Goal: Transaction & Acquisition: Purchase product/service

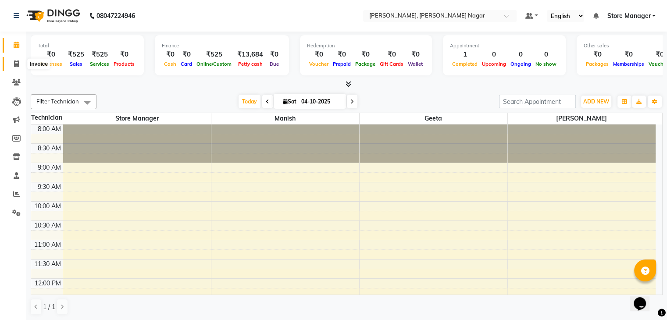
click at [21, 68] on span at bounding box center [16, 64] width 15 height 10
select select "service"
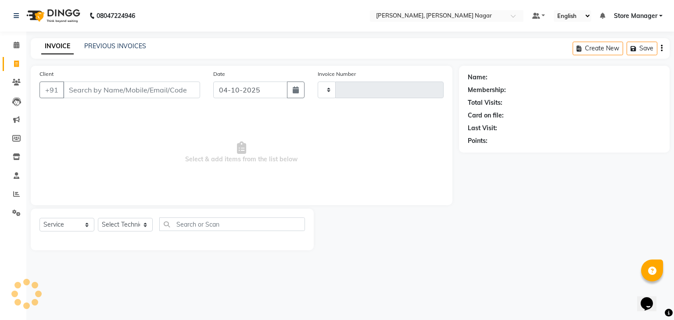
type input "0035"
select select "9049"
click at [146, 225] on select "Select Technician [PERSON_NAME] [PERSON_NAME] Store Manager" at bounding box center [125, 225] width 55 height 14
select select "92259"
click at [98, 219] on select "Select Technician [PERSON_NAME] [PERSON_NAME] Store Manager" at bounding box center [125, 225] width 55 height 14
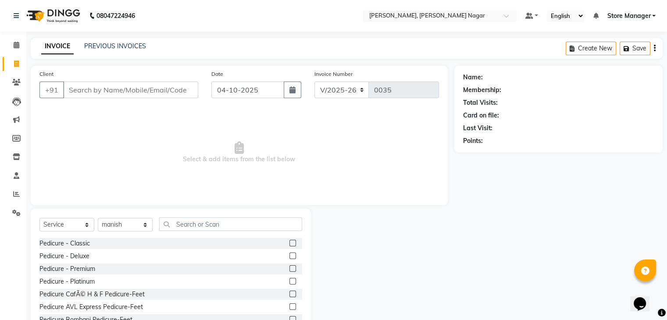
click at [220, 216] on div "Select Service Product Membership Package Voucher Prepaid Gift Card Select Tech…" at bounding box center [171, 273] width 280 height 129
click at [208, 226] on input "text" at bounding box center [230, 225] width 143 height 14
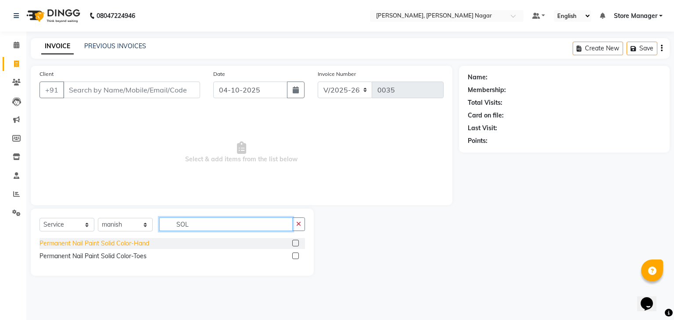
type input "SOL"
click at [121, 245] on div "Permanent Nail Paint Solid Color-Hand" at bounding box center [94, 243] width 110 height 9
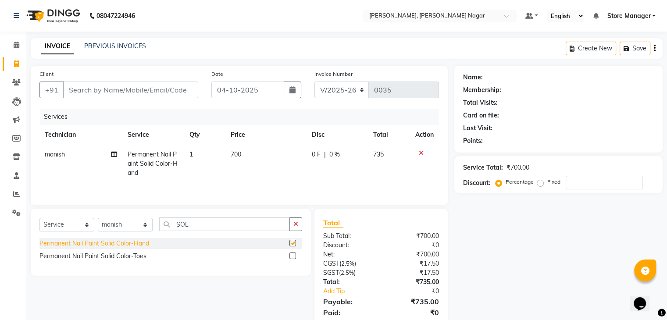
checkbox input "false"
click at [246, 150] on td "700" at bounding box center [266, 164] width 81 height 38
select select "92259"
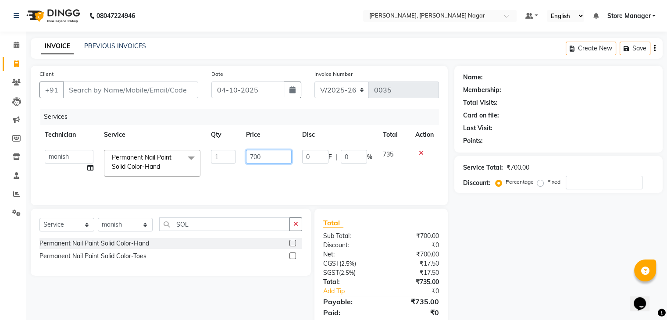
click at [273, 161] on input "700" at bounding box center [269, 157] width 46 height 14
type input "7"
type input "500"
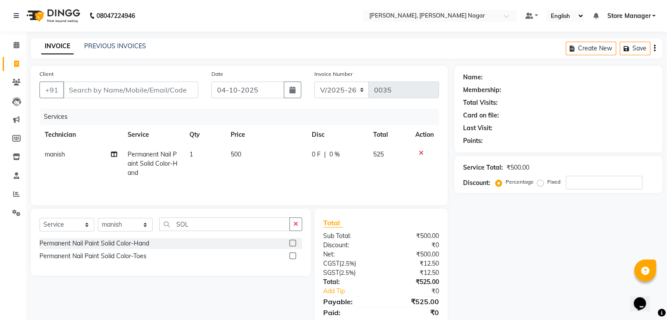
click at [309, 176] on td "0 F | 0 %" at bounding box center [338, 164] width 62 height 38
select select "92259"
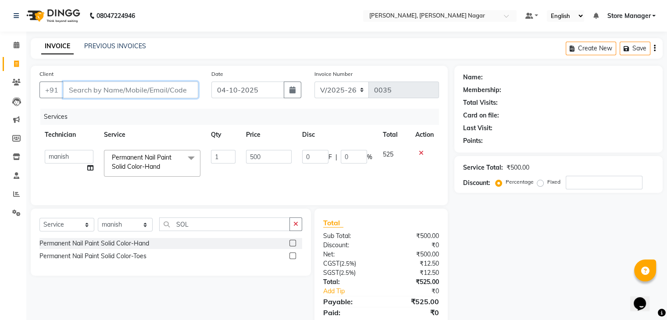
click at [147, 86] on input "Client" at bounding box center [130, 90] width 135 height 17
type input "9"
type input "0"
type input "9811556493"
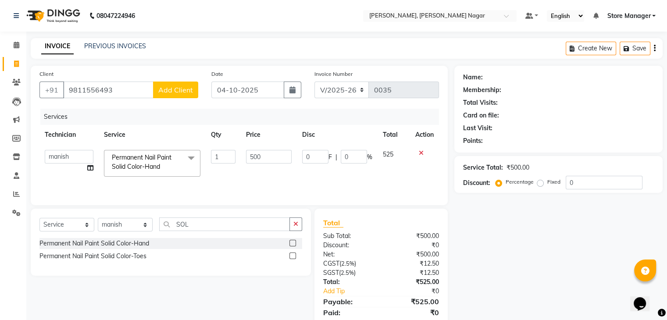
click at [173, 93] on span "Add Client" at bounding box center [175, 90] width 35 height 9
select select "21"
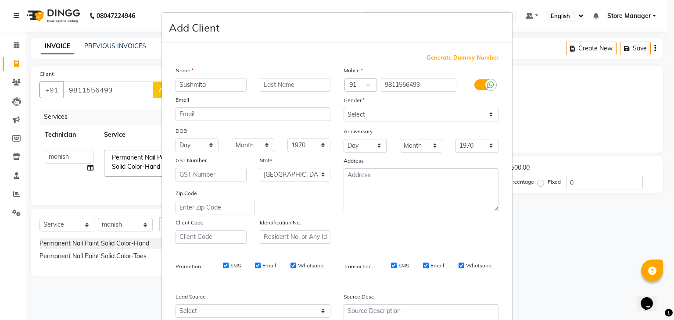
type input "Sushmita"
click at [405, 113] on select "Select [DEMOGRAPHIC_DATA] [DEMOGRAPHIC_DATA] Other Prefer Not To Say" at bounding box center [421, 115] width 155 height 14
select select "[DEMOGRAPHIC_DATA]"
click at [344, 108] on select "Select [DEMOGRAPHIC_DATA] [DEMOGRAPHIC_DATA] Other Prefer Not To Say" at bounding box center [421, 115] width 155 height 14
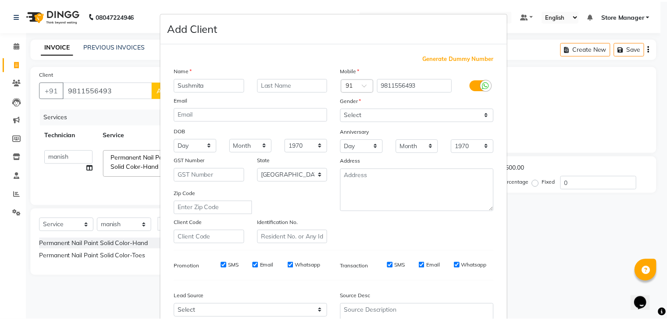
scroll to position [89, 0]
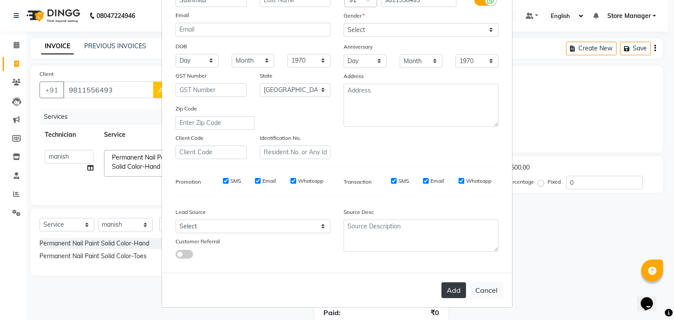
click at [455, 290] on button "Add" at bounding box center [453, 291] width 25 height 16
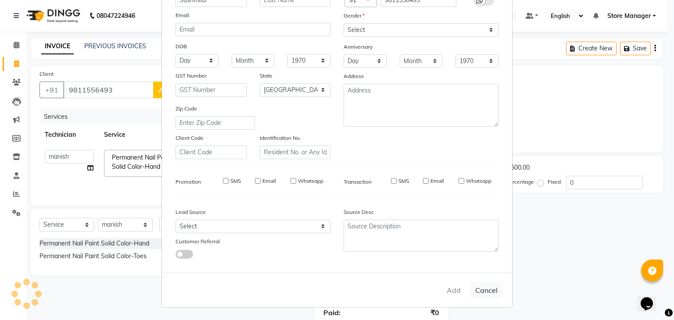
type input "98******93"
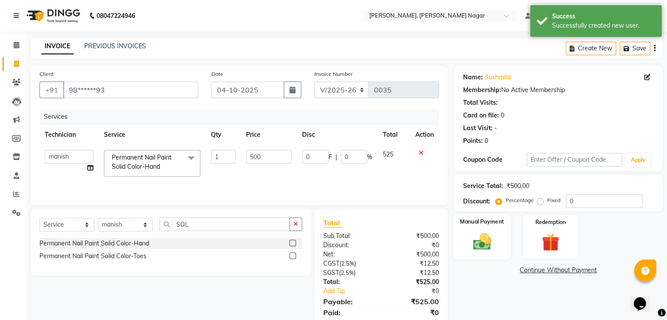
click at [481, 245] on img at bounding box center [481, 242] width 29 height 21
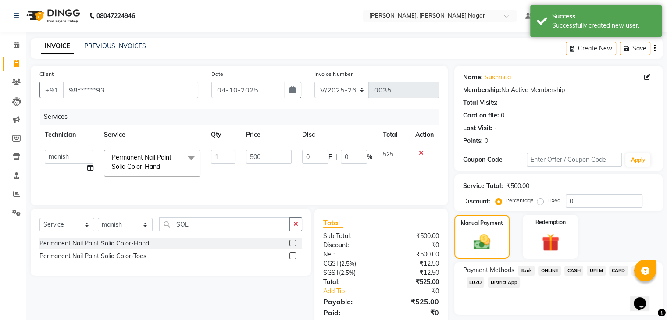
click at [576, 275] on span "CASH" at bounding box center [574, 271] width 19 height 10
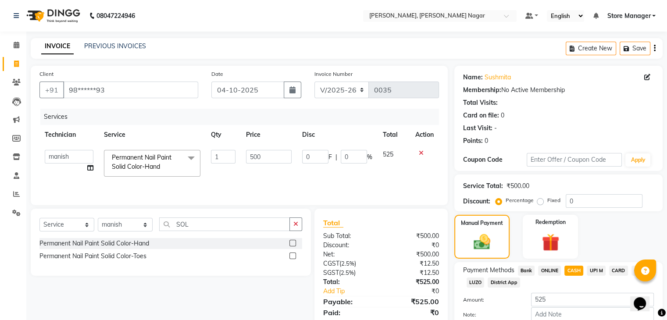
scroll to position [51, 0]
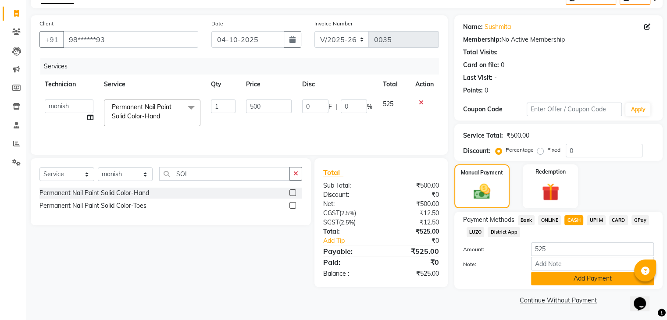
click at [603, 280] on button "Add Payment" at bounding box center [592, 279] width 123 height 14
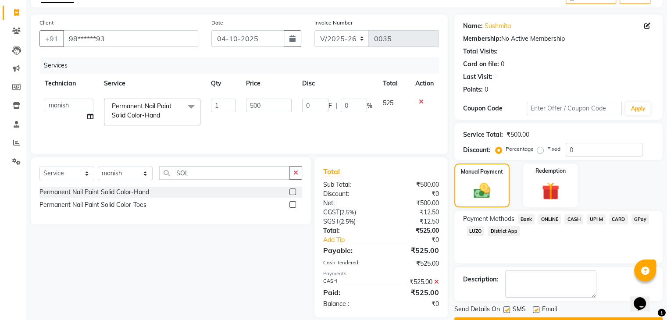
scroll to position [75, 0]
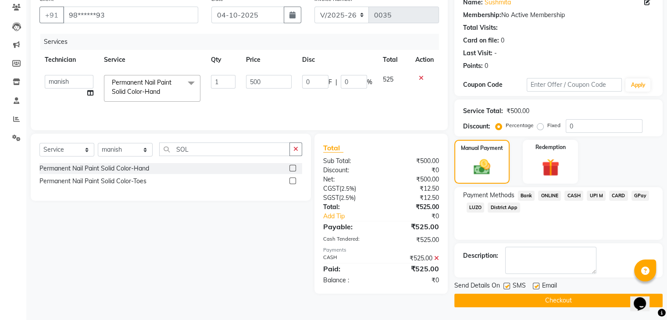
click at [572, 301] on button "Checkout" at bounding box center [559, 301] width 208 height 14
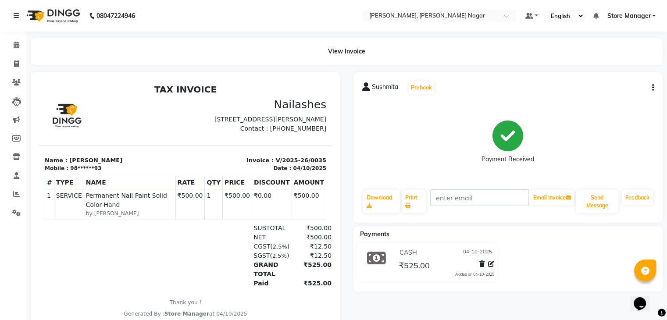
click at [60, 12] on img at bounding box center [52, 16] width 60 height 25
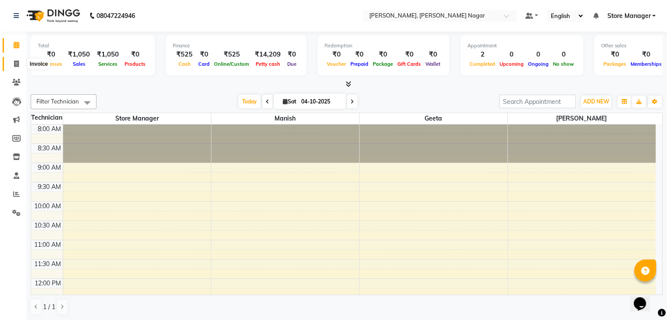
click at [9, 61] on span at bounding box center [16, 64] width 15 height 10
select select "service"
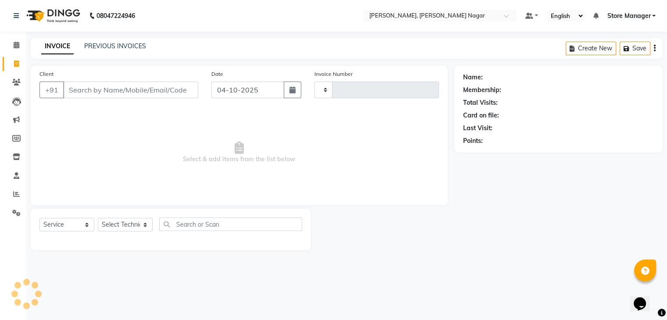
type input "0036"
select select "9049"
click at [114, 87] on input "Client" at bounding box center [131, 90] width 137 height 17
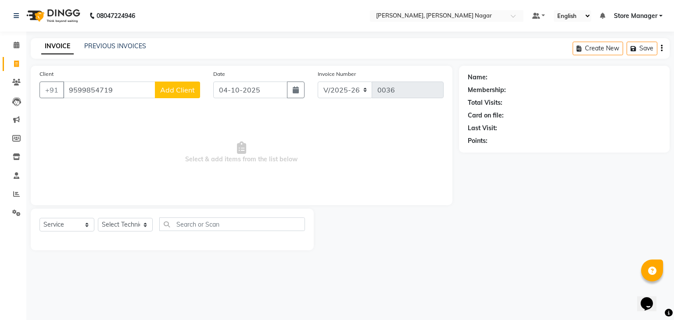
type input "9599854719"
click at [193, 89] on span "Add Client" at bounding box center [177, 90] width 35 height 9
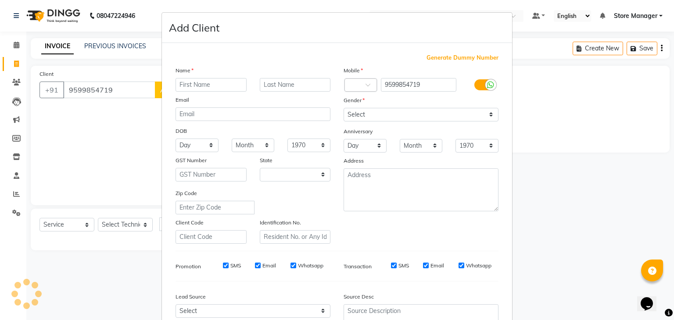
select select "21"
type input "srishti"
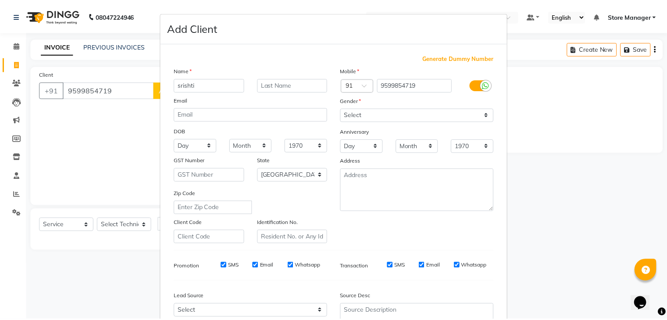
scroll to position [88, 0]
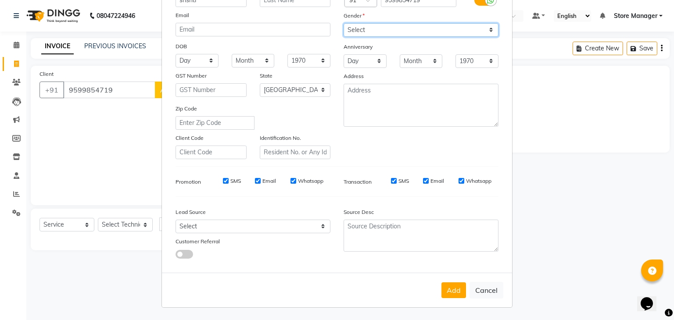
click at [441, 27] on select "Select [DEMOGRAPHIC_DATA] [DEMOGRAPHIC_DATA] Other Prefer Not To Say" at bounding box center [421, 30] width 155 height 14
select select "[DEMOGRAPHIC_DATA]"
click at [344, 23] on select "Select [DEMOGRAPHIC_DATA] [DEMOGRAPHIC_DATA] Other Prefer Not To Say" at bounding box center [421, 30] width 155 height 14
click at [456, 290] on button "Add" at bounding box center [453, 291] width 25 height 16
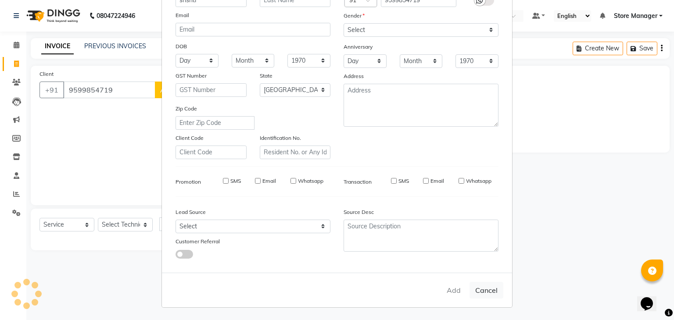
type input "95******19"
select select
select select "null"
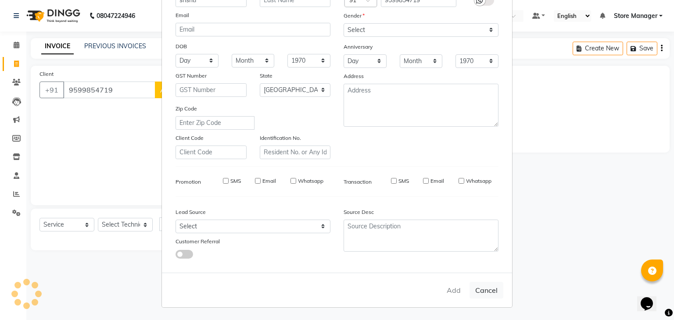
select select
checkbox input "false"
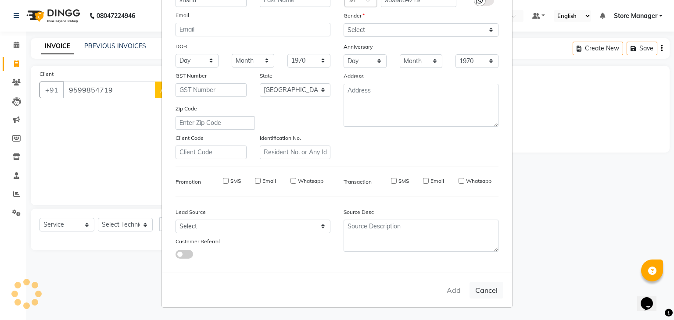
checkbox input "false"
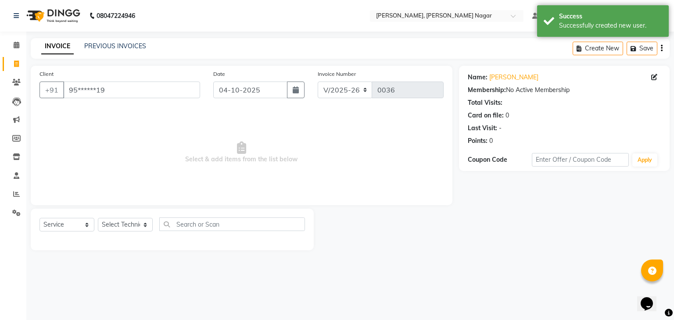
click at [31, 12] on img at bounding box center [52, 16] width 60 height 25
